Goal: Browse casually

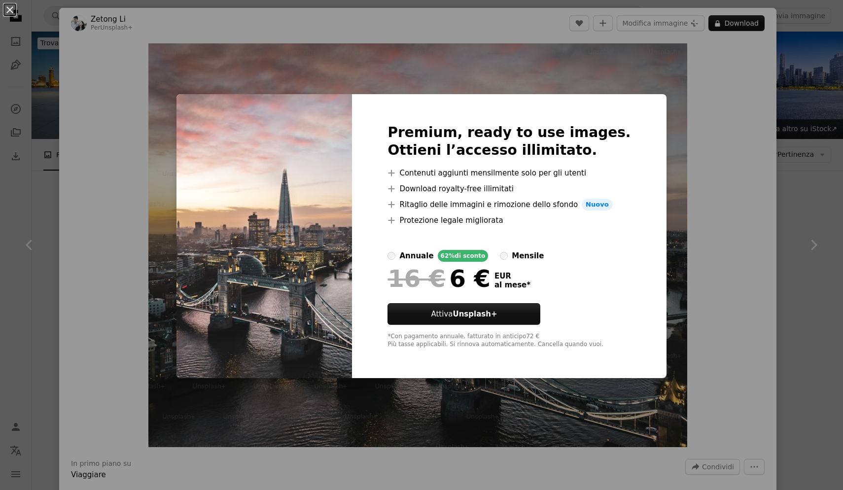
click at [727, 366] on div "An X shape Premium, ready to use images. Ottieni l’accesso illimitato. A plus s…" at bounding box center [421, 245] width 843 height 490
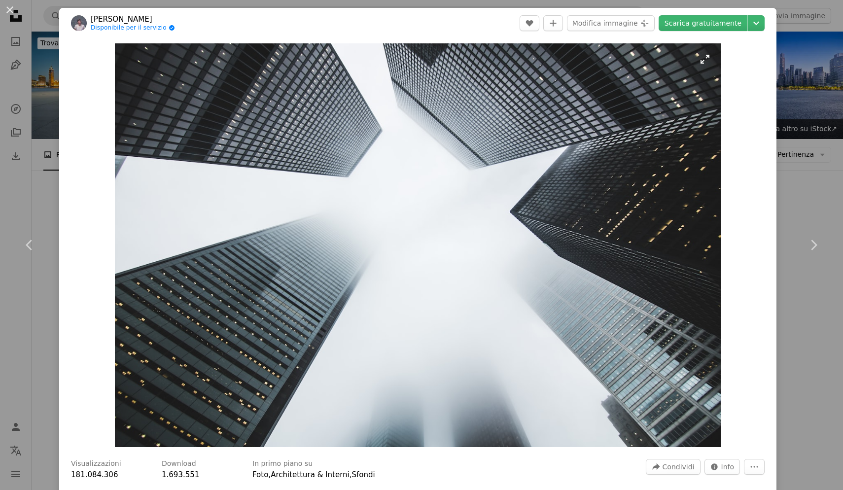
click at [365, 186] on img "Ingrandisci questa immagine" at bounding box center [418, 245] width 606 height 404
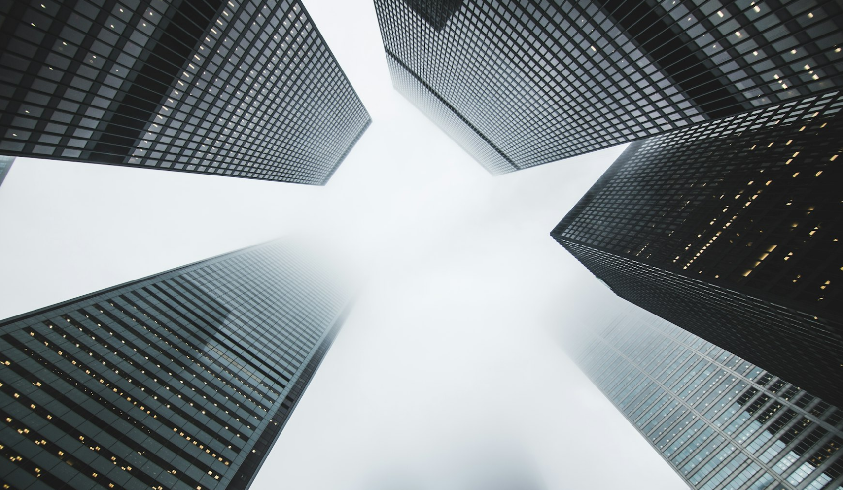
scroll to position [36, 0]
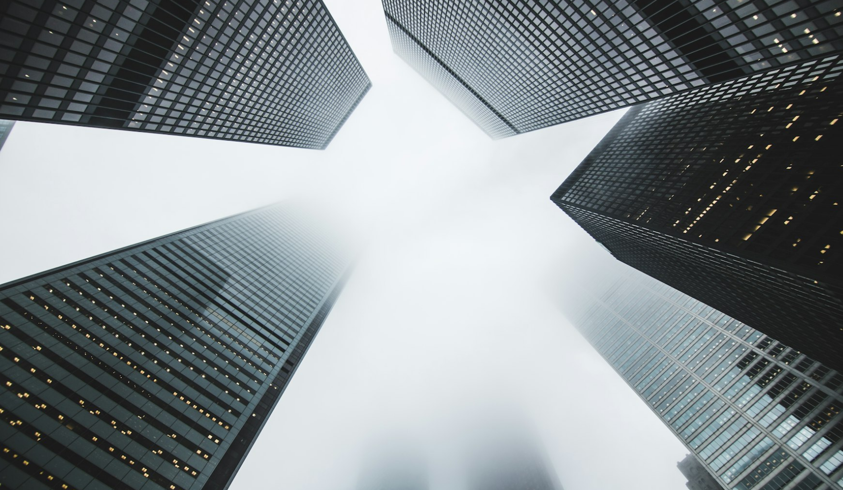
click at [365, 186] on img "Rimpicciolisci questa immagine" at bounding box center [422, 245] width 844 height 562
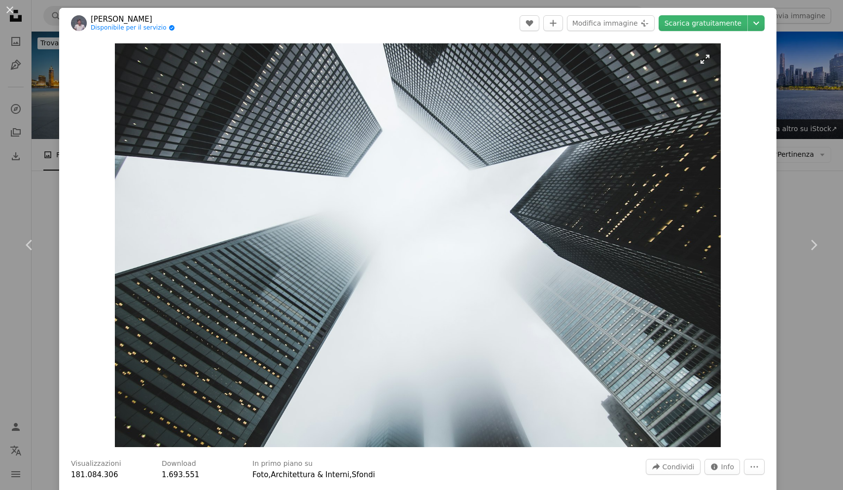
click at [710, 58] on img "Ingrandisci questa immagine" at bounding box center [418, 245] width 606 height 404
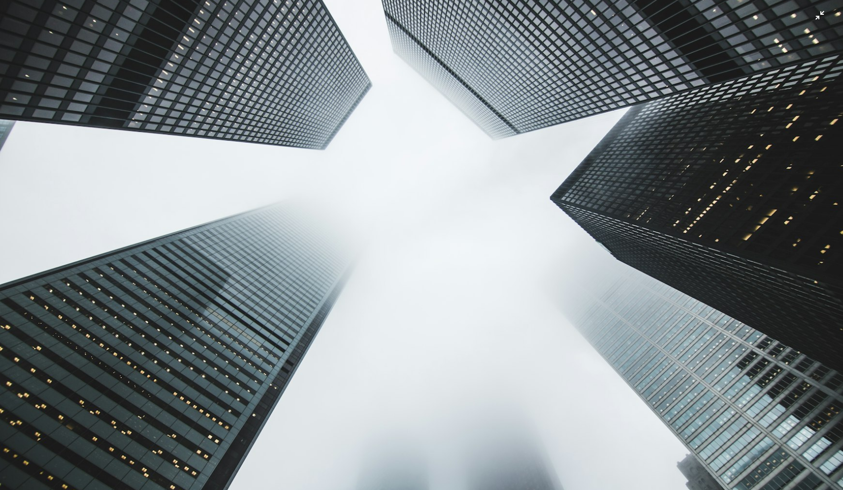
click at [710, 58] on img "Rimpicciolisci questa immagine" at bounding box center [422, 245] width 844 height 562
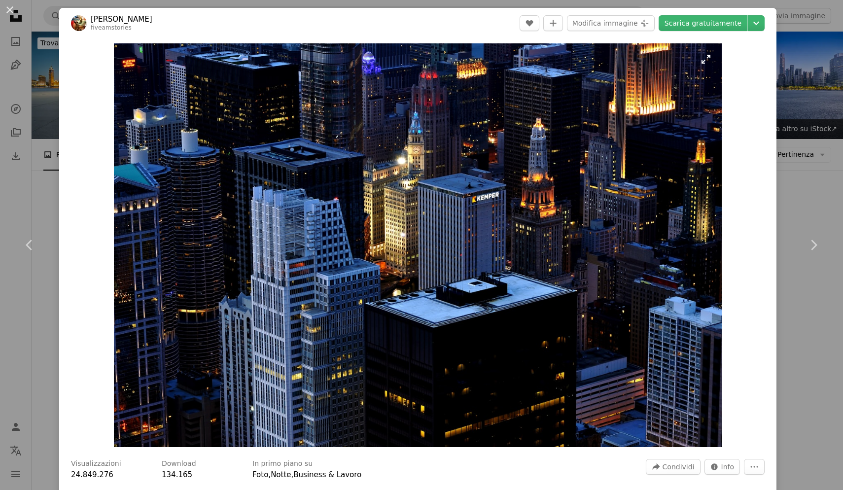
click at [708, 60] on img "Ingrandisci questa immagine" at bounding box center [418, 245] width 608 height 404
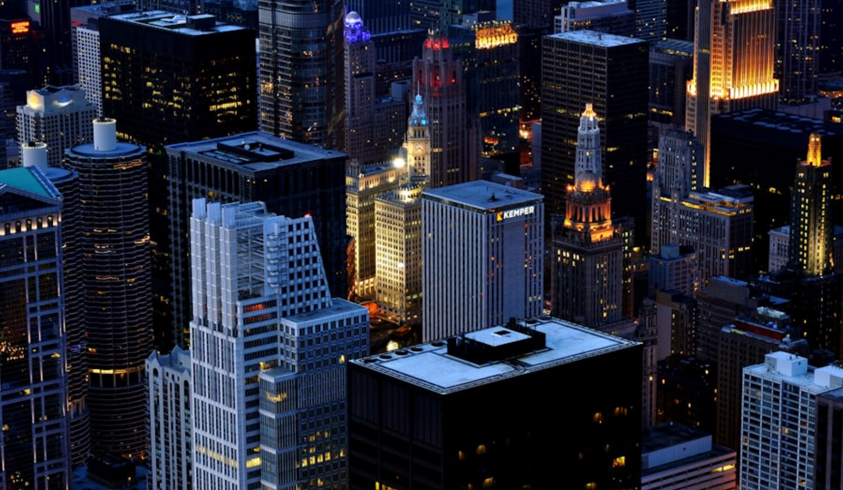
scroll to position [35, 0]
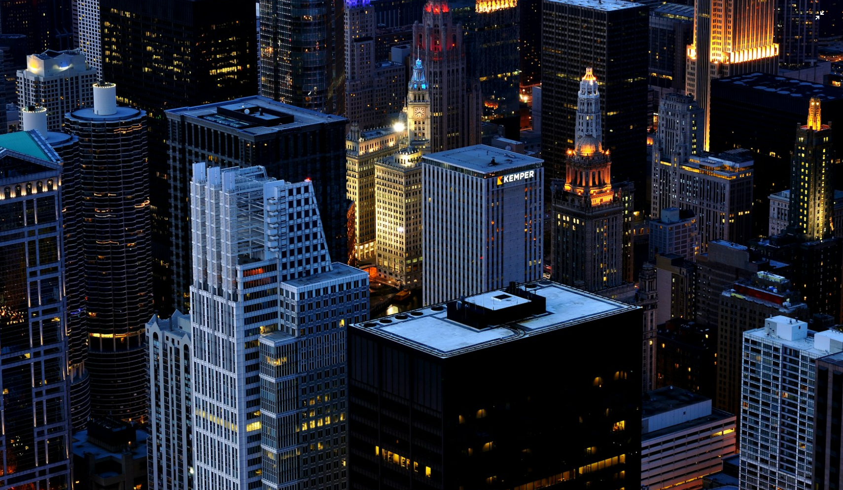
click at [519, 237] on img "Rimpicciolisci questa immagine" at bounding box center [422, 244] width 844 height 560
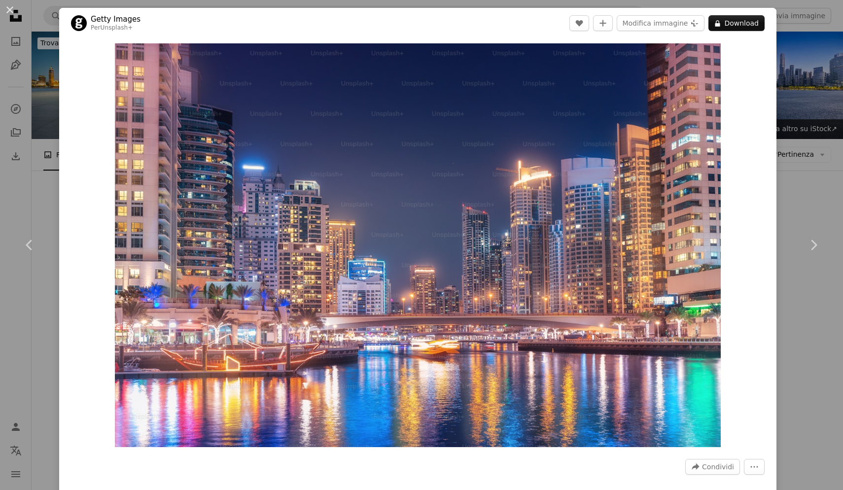
click at [519, 237] on img "Ingrandisci questa immagine" at bounding box center [418, 245] width 606 height 404
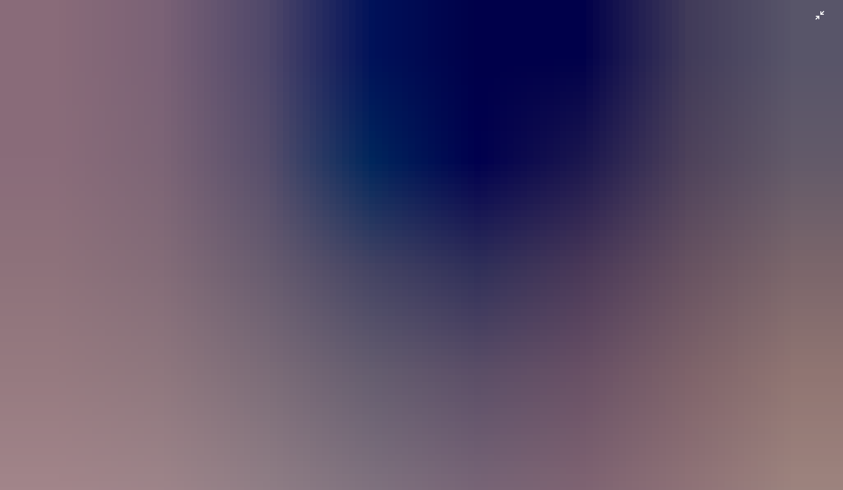
scroll to position [36, 0]
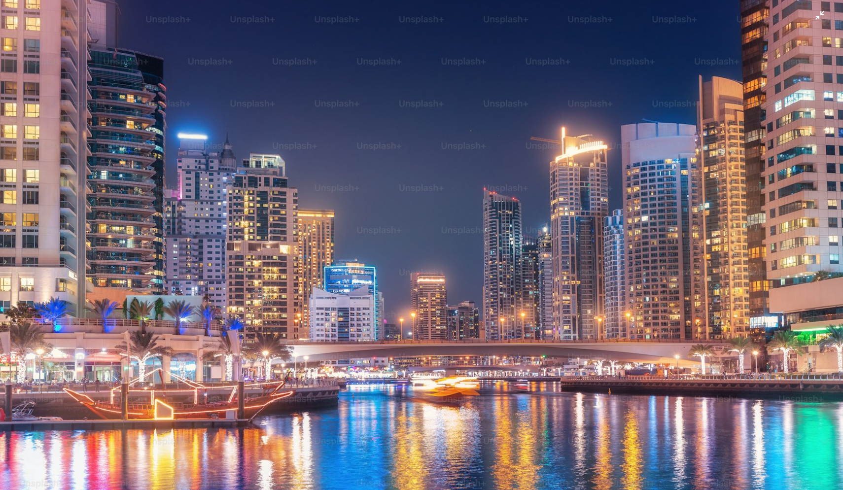
click at [519, 237] on img "Rimpicciolisci questa immagine" at bounding box center [422, 245] width 844 height 562
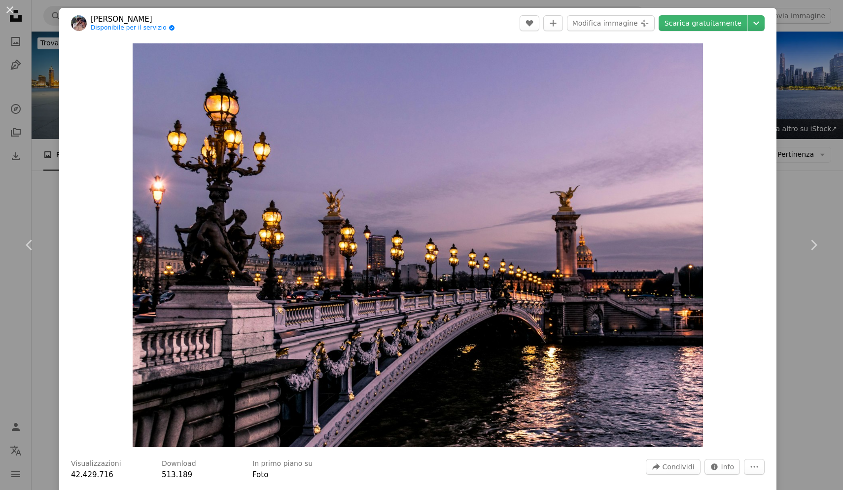
click at [519, 237] on img "Ingrandisci questa immagine" at bounding box center [418, 245] width 571 height 404
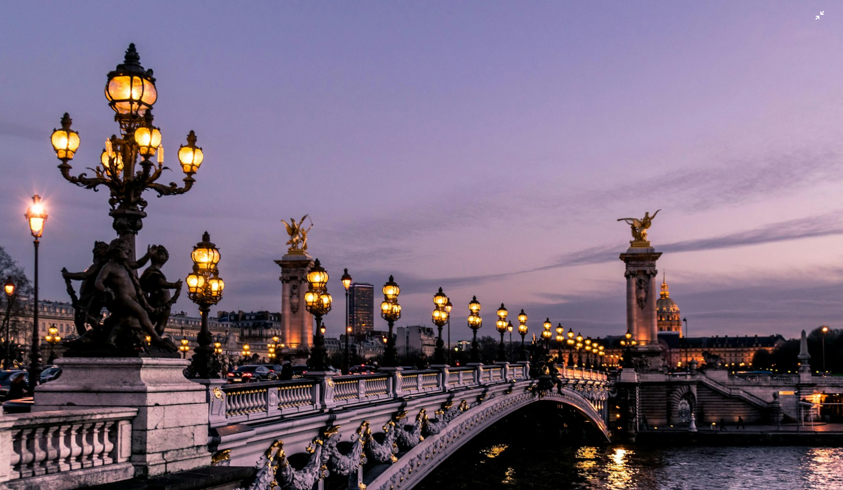
scroll to position [53, 0]
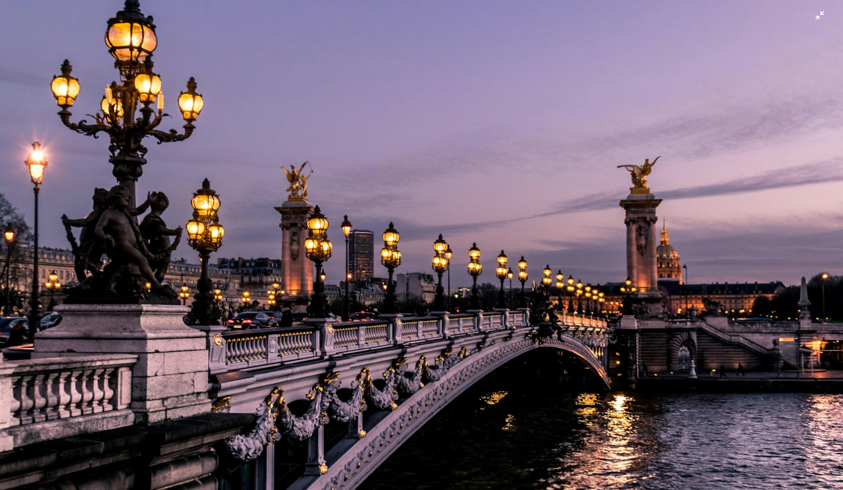
click at [519, 237] on img "Rimpicciolisci questa immagine" at bounding box center [422, 244] width 844 height 597
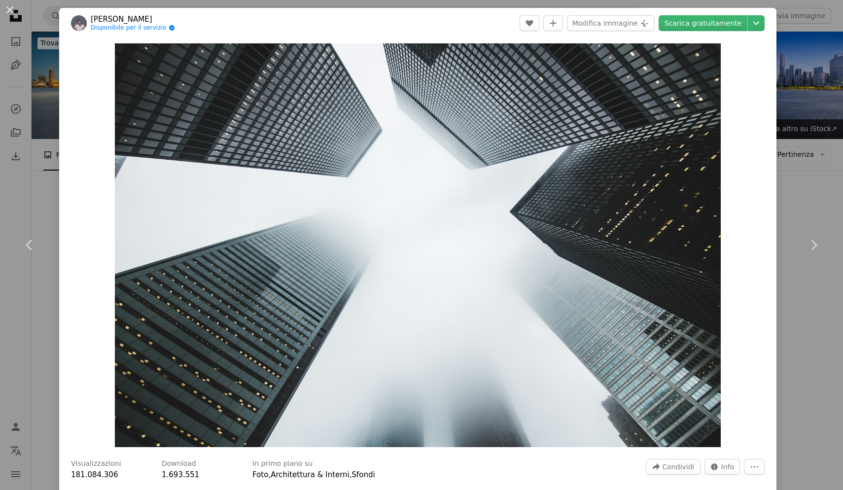
click at [519, 237] on img "Ingrandisci questa immagine" at bounding box center [418, 245] width 606 height 404
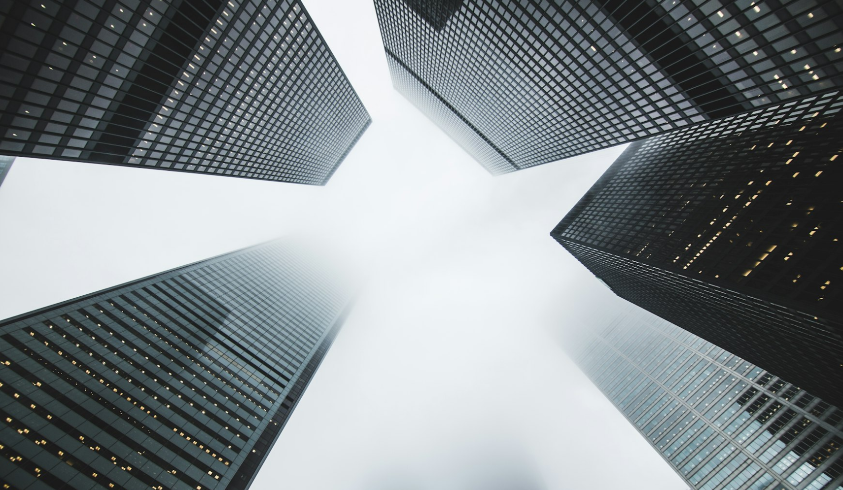
scroll to position [36, 0]
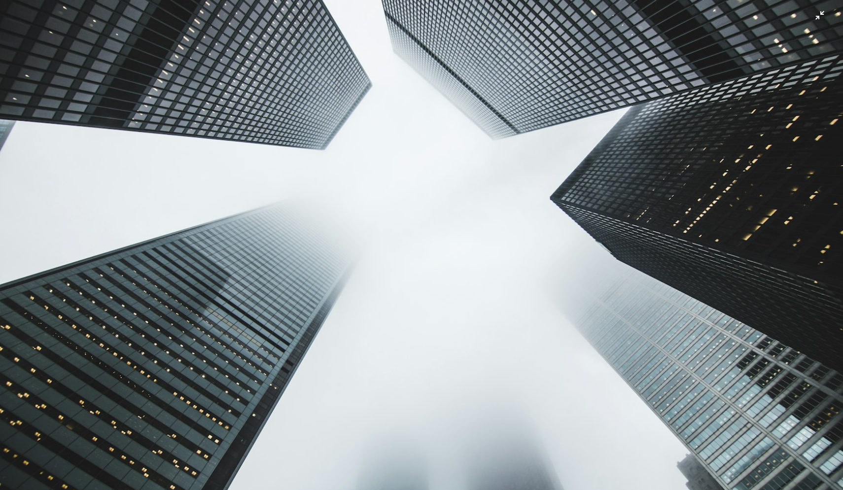
click at [519, 237] on img "Rimpicciolisci questa immagine" at bounding box center [422, 245] width 844 height 562
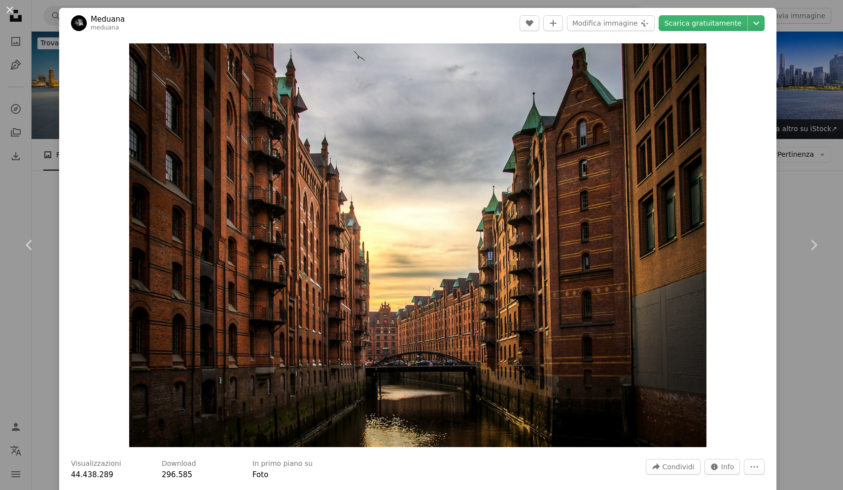
click at [519, 237] on img "Ingrandisci questa immagine" at bounding box center [418, 245] width 578 height 404
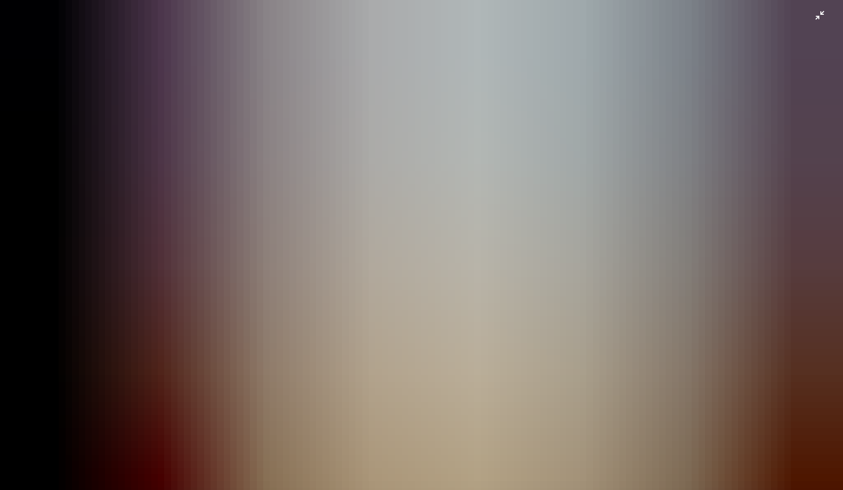
scroll to position [50, 0]
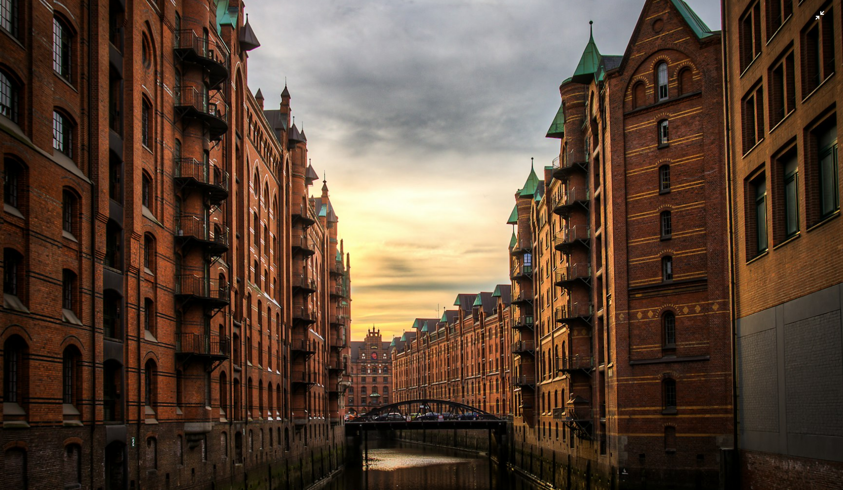
click at [519, 237] on img "Rimpicciolisci questa immagine" at bounding box center [422, 245] width 844 height 590
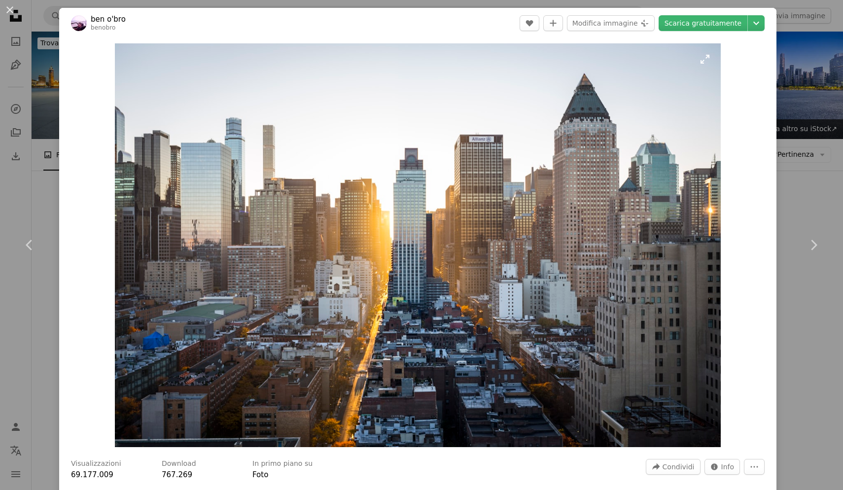
click at [434, 249] on img "Ingrandisci questa immagine" at bounding box center [418, 245] width 606 height 404
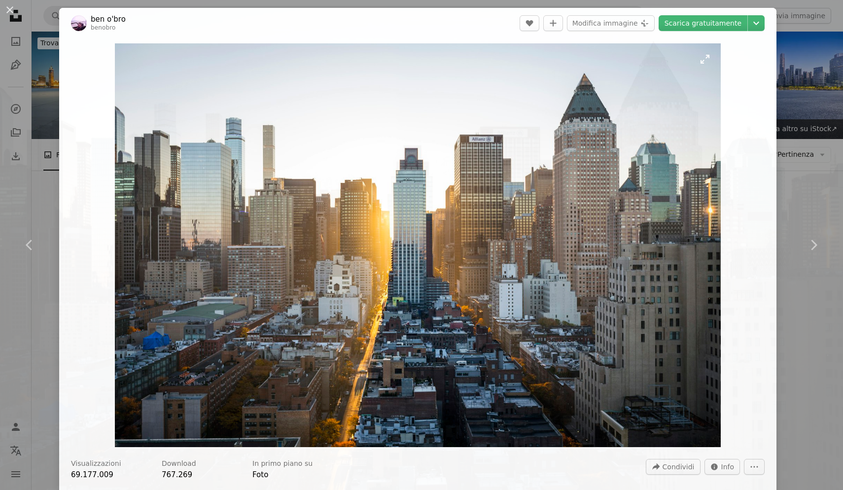
scroll to position [36, 0]
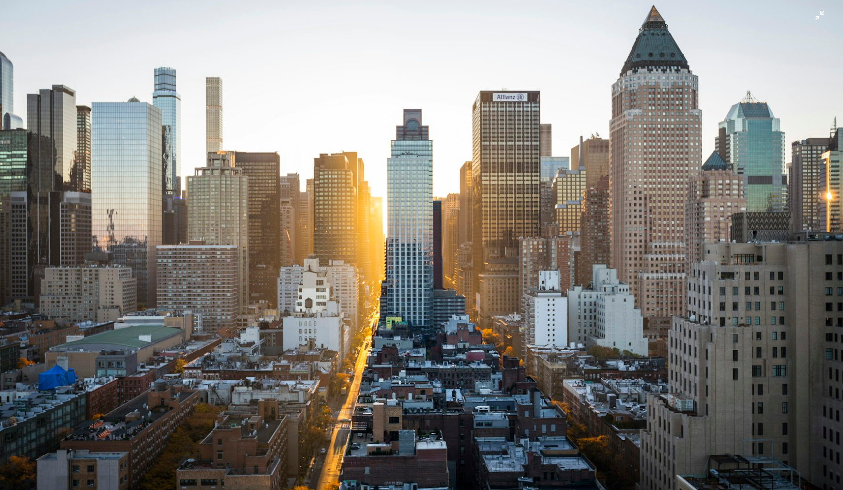
click at [434, 249] on img "Rimpicciolisci questa immagine" at bounding box center [422, 245] width 844 height 562
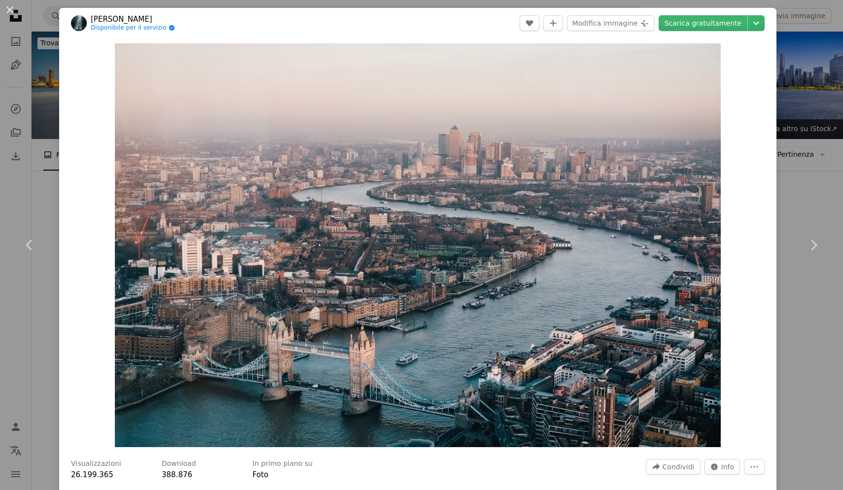
click at [434, 249] on img "Ingrandisci questa immagine" at bounding box center [418, 245] width 606 height 404
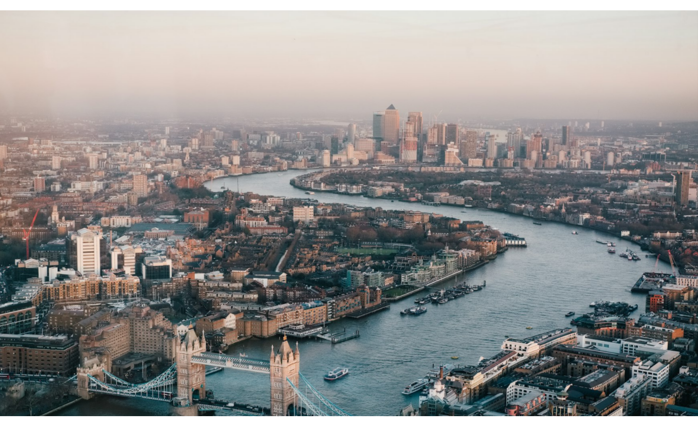
scroll to position [36, 0]
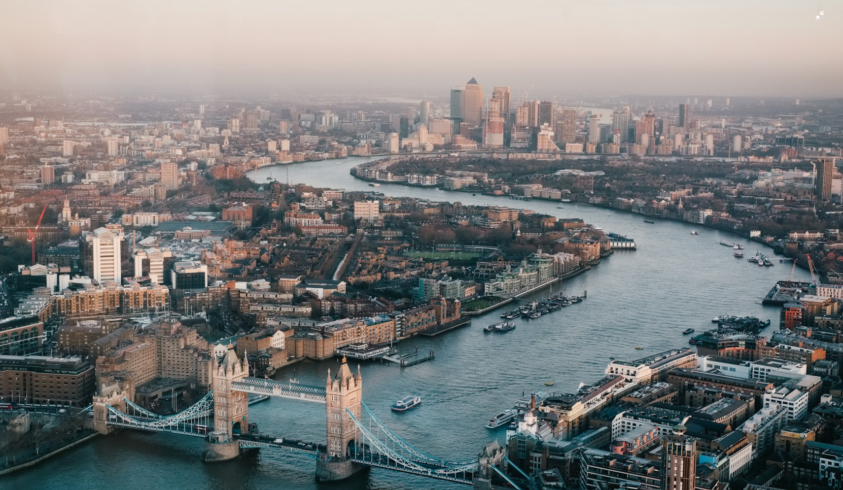
click at [434, 249] on img "Rimpicciolisci questa immagine" at bounding box center [422, 245] width 844 height 562
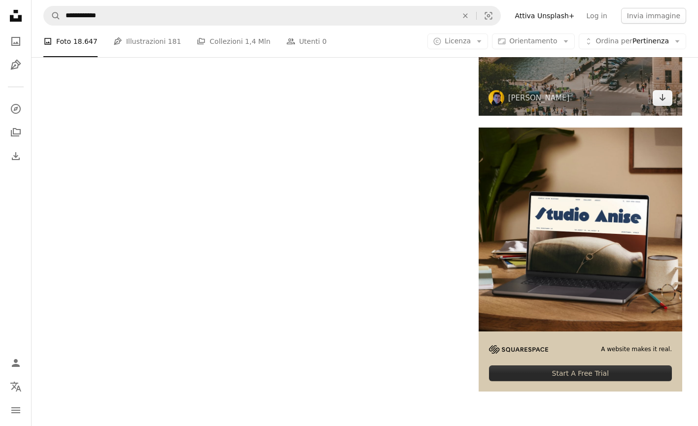
scroll to position [4036, 0]
